Goal: Task Accomplishment & Management: Manage account settings

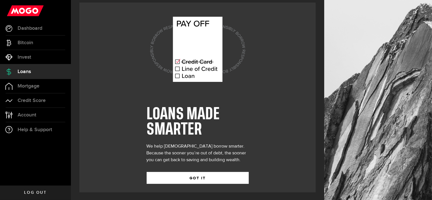
scroll to position [5, 0]
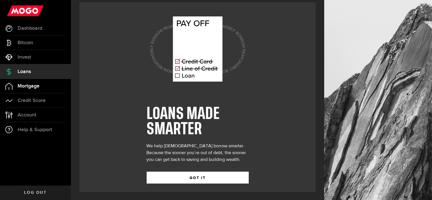
click at [31, 86] on span "Mortgage" at bounding box center [29, 86] width 22 height 5
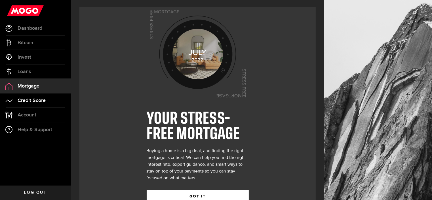
click at [29, 104] on link "Credit Score" at bounding box center [35, 101] width 71 height 14
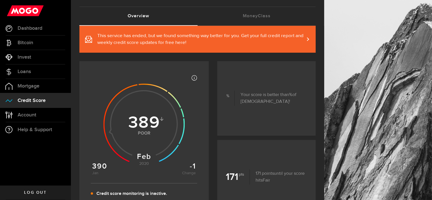
scroll to position [28, 0]
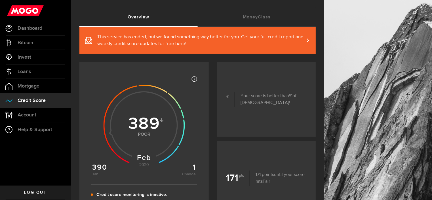
click at [169, 43] on span "This service has ended, but we found something way better for you. Get your ful…" at bounding box center [200, 41] width 207 height 14
click at [271, 13] on link "MoneyClass (requires attention)" at bounding box center [257, 17] width 118 height 18
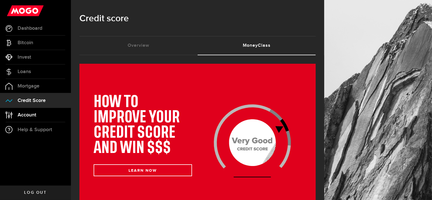
click at [43, 115] on link "Account Compte" at bounding box center [35, 115] width 71 height 14
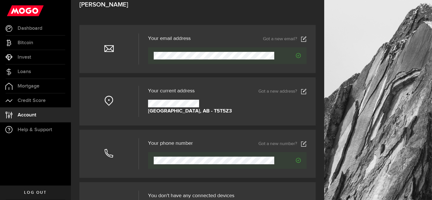
scroll to position [28, 0]
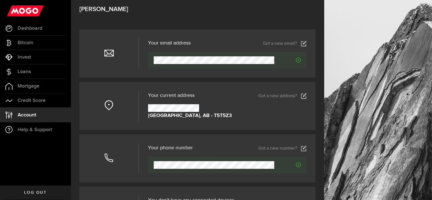
click at [307, 95] on icon at bounding box center [304, 96] width 6 height 6
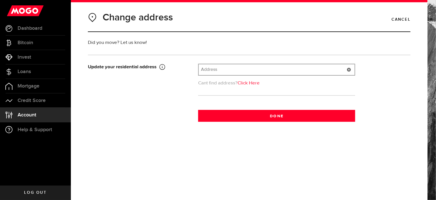
click at [217, 68] on input "text" at bounding box center [277, 69] width 156 height 11
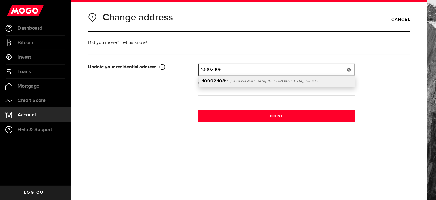
click at [241, 82] on span "[GEOGRAPHIC_DATA], [GEOGRAPHIC_DATA], T8L 2J6" at bounding box center [274, 81] width 87 height 4
type input "[STREET_ADDRESS]"
type input "10002"
type input "108 St"
type input "[GEOGRAPHIC_DATA]"
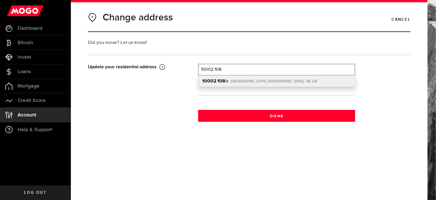
select select "AB"
type input "T8L 2J6"
type input "[GEOGRAPHIC_DATA]"
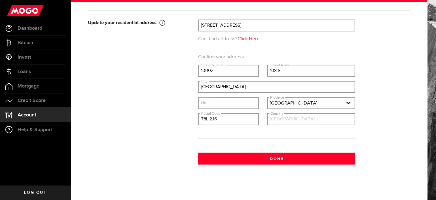
scroll to position [45, 0]
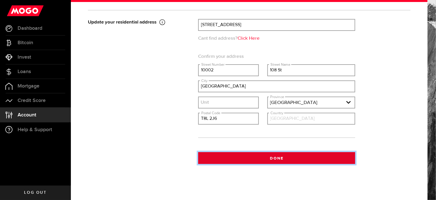
click at [273, 156] on button "Done" at bounding box center [276, 158] width 157 height 12
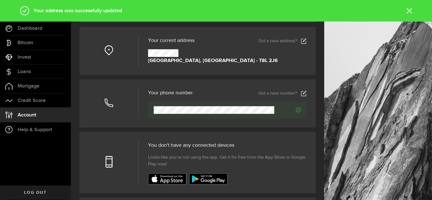
scroll to position [85, 0]
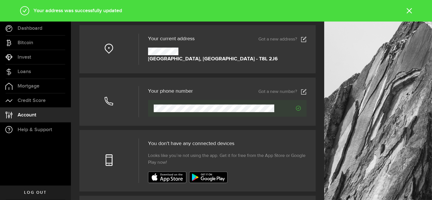
click at [306, 91] on use at bounding box center [303, 91] width 5 height 5
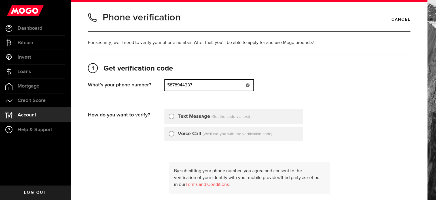
drag, startPoint x: 211, startPoint y: 87, endPoint x: 131, endPoint y: 92, distance: 80.2
click at [137, 91] on div "What's your phone number? That doesn't look like a valid phone number. Try agai…" at bounding box center [249, 91] width 323 height 24
type input "7805006663"
click at [174, 116] on input "Text Message" at bounding box center [172, 116] width 6 height 6
radio input "true"
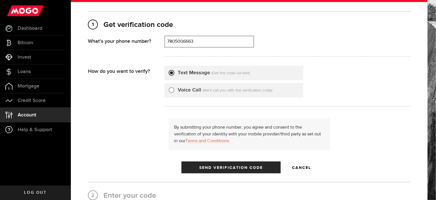
scroll to position [57, 0]
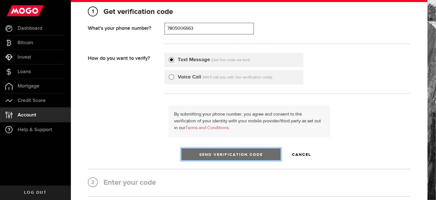
click at [216, 151] on button "Send Verification Code" at bounding box center [231, 155] width 99 height 12
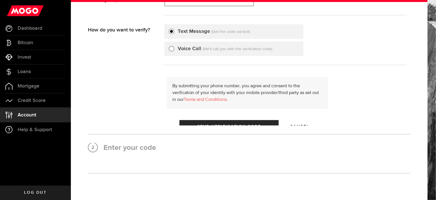
scroll to position [0, 0]
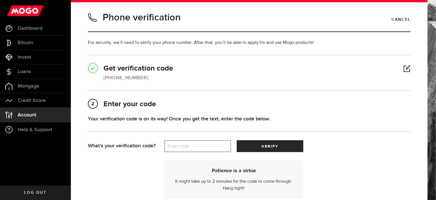
click at [190, 147] on label "Enter code" at bounding box center [198, 147] width 67 height 12
click at [190, 147] on input "Enter code" at bounding box center [198, 146] width 67 height 12
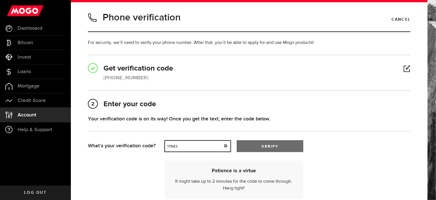
type input "17943"
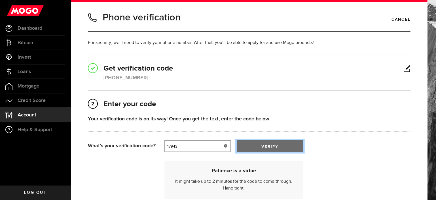
click at [256, 144] on button "verify" at bounding box center [270, 146] width 67 height 12
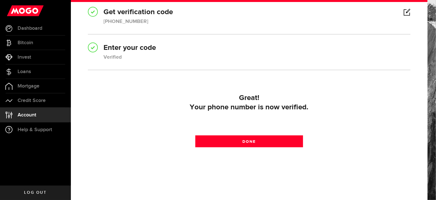
scroll to position [57, 0]
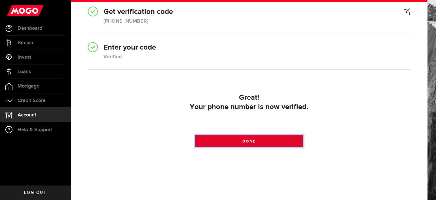
click at [240, 141] on link "Done" at bounding box center [249, 141] width 108 height 12
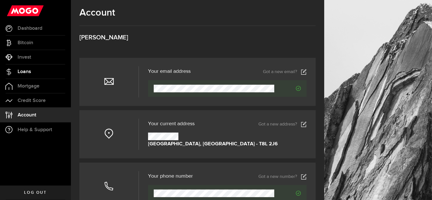
click at [27, 70] on span "Loans" at bounding box center [24, 71] width 13 height 5
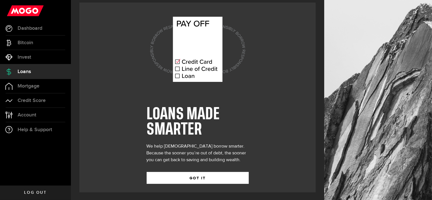
scroll to position [5, 0]
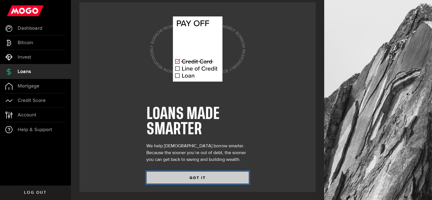
click at [189, 176] on button "GOT IT" at bounding box center [198, 178] width 102 height 12
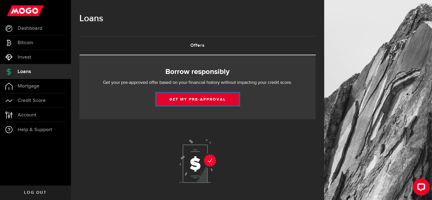
click at [214, 98] on button "Get my pre-approval" at bounding box center [198, 99] width 82 height 12
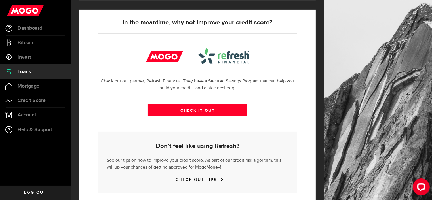
scroll to position [209, 0]
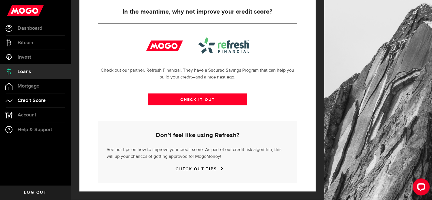
click at [39, 103] on span "Credit Score" at bounding box center [32, 100] width 28 height 5
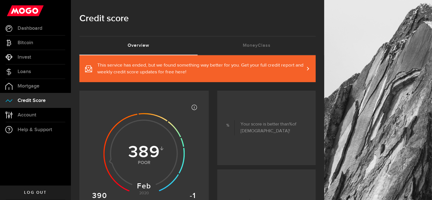
click at [166, 70] on span "This service has ended, but we found something way better for you. Get your ful…" at bounding box center [200, 69] width 207 height 14
click at [312, 66] on link "This service has ended, but we found something way better for you. Get your ful…" at bounding box center [197, 68] width 236 height 27
click at [37, 27] on span "Dashboard" at bounding box center [30, 28] width 25 height 5
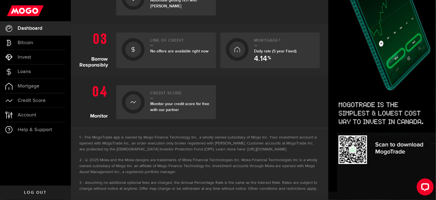
scroll to position [251, 0]
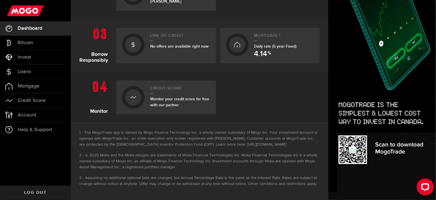
click at [31, 191] on span "Log out" at bounding box center [35, 193] width 22 height 4
